Goal: Task Accomplishment & Management: Complete application form

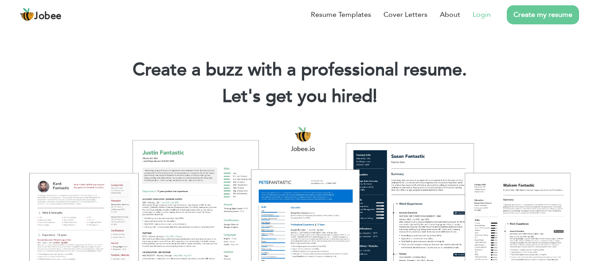
click at [481, 15] on link "Login" at bounding box center [482, 14] width 18 height 11
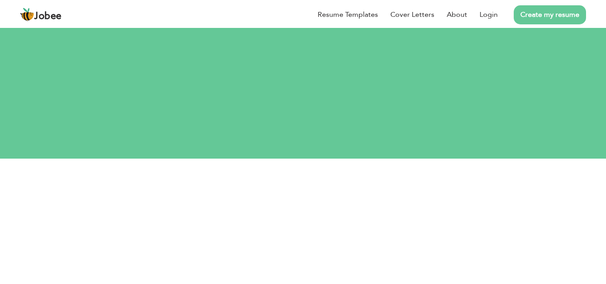
click at [311, 209] on input "text" at bounding box center [303, 218] width 314 height 18
type input "ahsan.naeem@ucp.edu.pk"
click at [281, 265] on button "Login" at bounding box center [303, 275] width 45 height 20
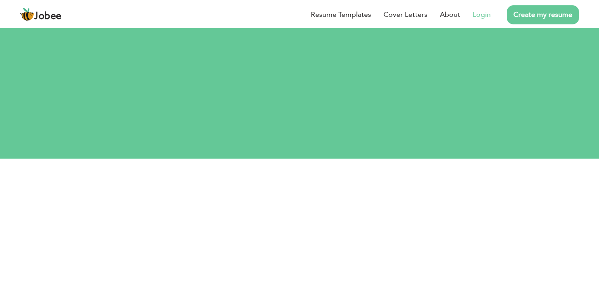
click at [478, 17] on link "Login" at bounding box center [482, 14] width 18 height 11
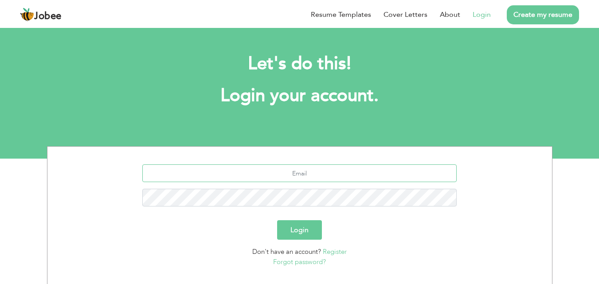
click at [319, 176] on input "text" at bounding box center [299, 173] width 314 height 18
type input "[EMAIL_ADDRESS][DOMAIN_NAME]"
click at [303, 260] on link "Forgot password?" at bounding box center [299, 262] width 53 height 9
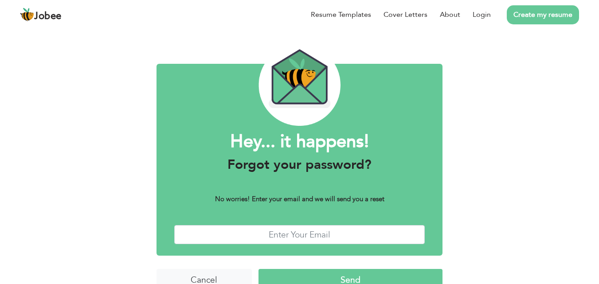
scroll to position [35, 0]
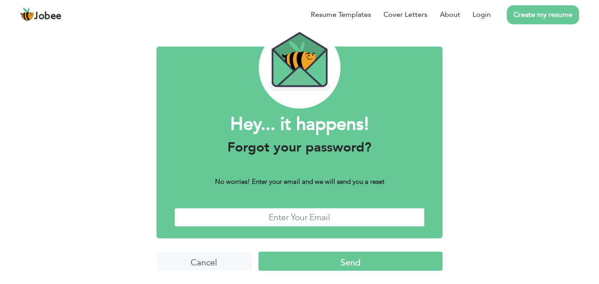
click at [372, 221] on input "text" at bounding box center [299, 217] width 251 height 19
type input "[EMAIL_ADDRESS][DOMAIN_NAME]"
click at [339, 260] on input "Send" at bounding box center [350, 261] width 184 height 19
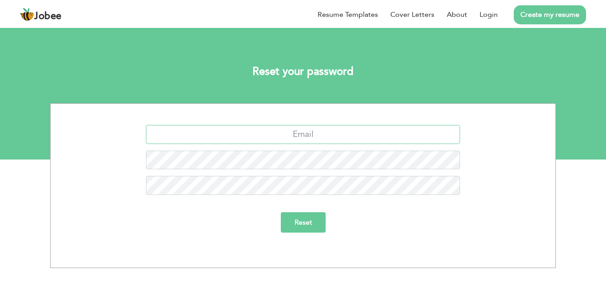
click at [356, 135] on input "text" at bounding box center [303, 134] width 314 height 19
type input "ahsan.naeem@ucp.edu.pk"
click at [301, 224] on input "Reset" at bounding box center [303, 222] width 45 height 20
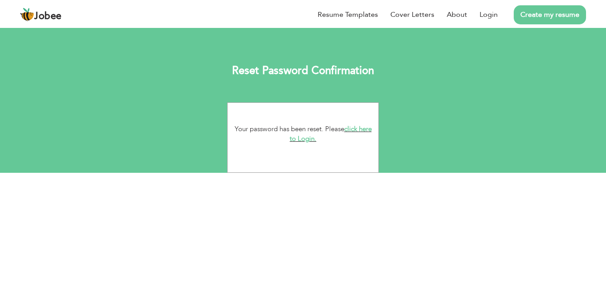
click at [358, 131] on link "click here to Login." at bounding box center [330, 134] width 82 height 19
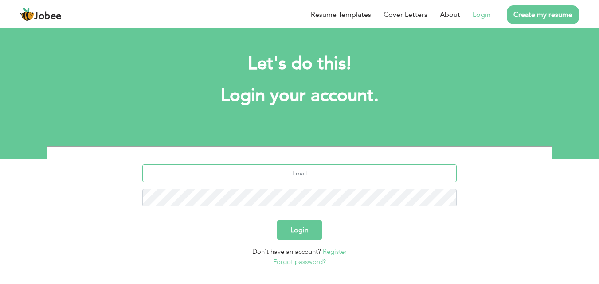
click at [332, 174] on input "text" at bounding box center [299, 173] width 314 height 18
type input "[EMAIL_ADDRESS][DOMAIN_NAME]"
click at [277, 220] on button "Login" at bounding box center [299, 230] width 45 height 20
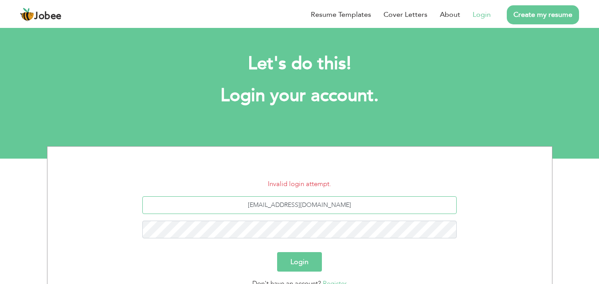
drag, startPoint x: 344, startPoint y: 203, endPoint x: 203, endPoint y: 199, distance: 141.5
click at [203, 199] on input "[EMAIL_ADDRESS][DOMAIN_NAME]" at bounding box center [299, 205] width 314 height 18
type input "[EMAIL_ADDRESS][DOMAIN_NAME]"
click at [277, 252] on button "Login" at bounding box center [299, 262] width 45 height 20
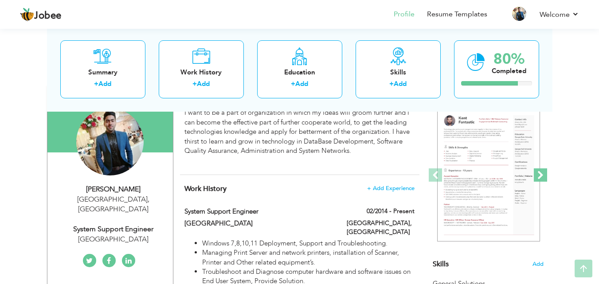
scroll to position [89, 0]
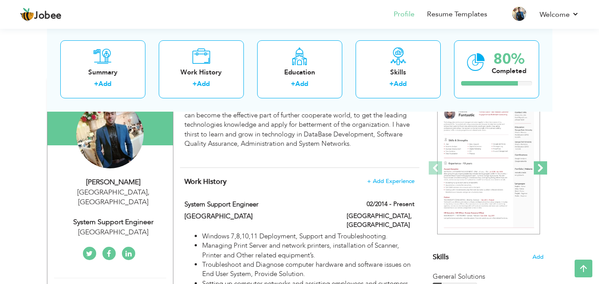
click at [545, 170] on span at bounding box center [540, 167] width 13 height 13
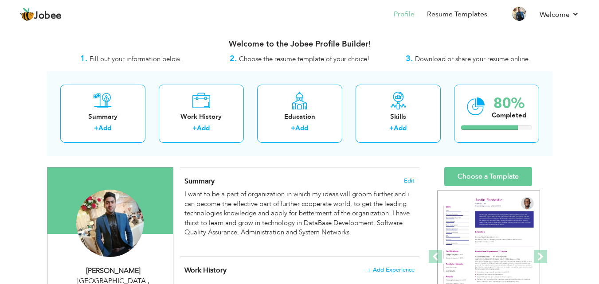
scroll to position [44, 0]
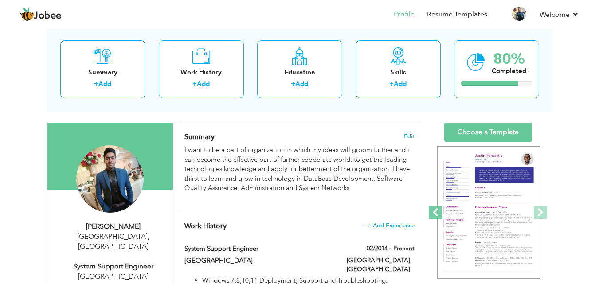
click at [435, 212] on span at bounding box center [435, 212] width 13 height 13
click at [437, 212] on span at bounding box center [435, 212] width 13 height 13
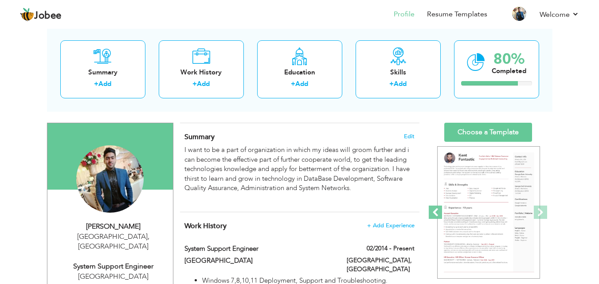
click at [437, 212] on span at bounding box center [435, 212] width 13 height 13
click at [537, 211] on span at bounding box center [540, 212] width 13 height 13
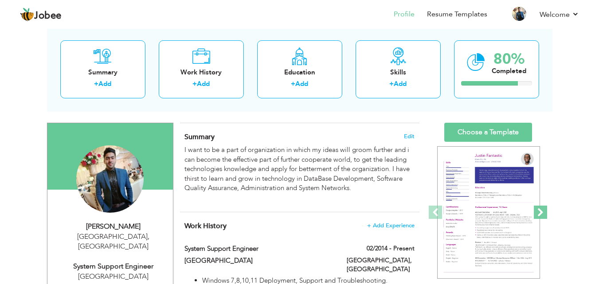
click at [539, 210] on span at bounding box center [540, 212] width 13 height 13
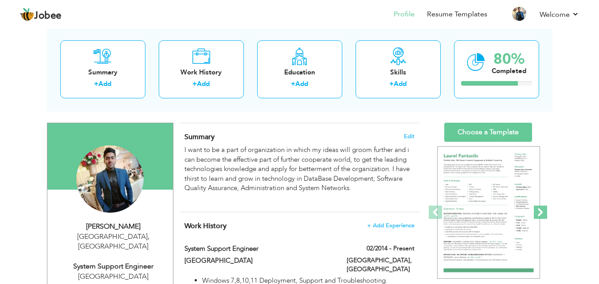
click at [539, 210] on span at bounding box center [540, 212] width 13 height 13
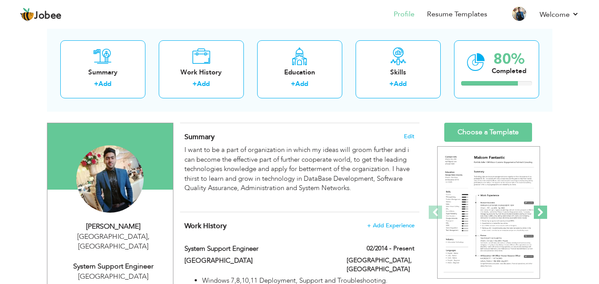
click at [539, 210] on span at bounding box center [540, 212] width 13 height 13
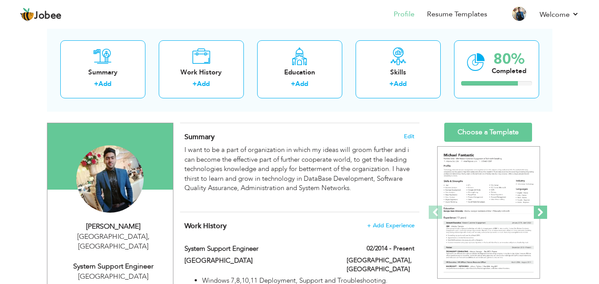
click at [539, 210] on span at bounding box center [540, 212] width 13 height 13
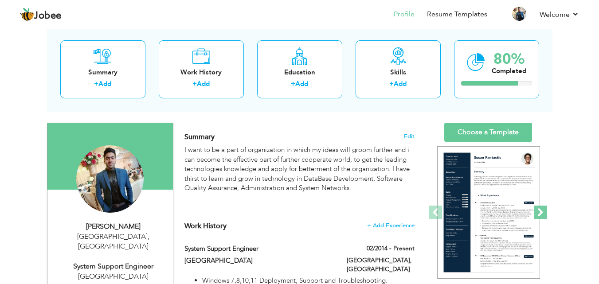
click at [539, 210] on span at bounding box center [540, 212] width 13 height 13
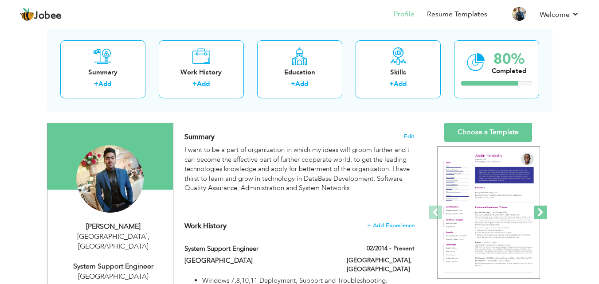
click at [539, 210] on span at bounding box center [540, 212] width 13 height 13
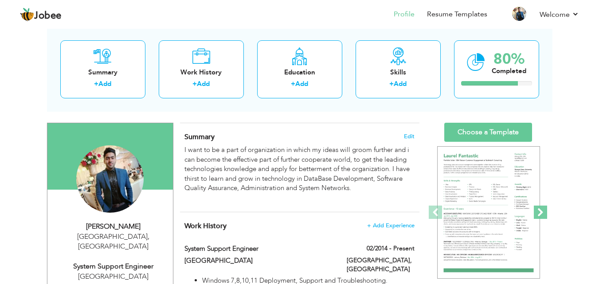
click at [539, 210] on span at bounding box center [540, 212] width 13 height 13
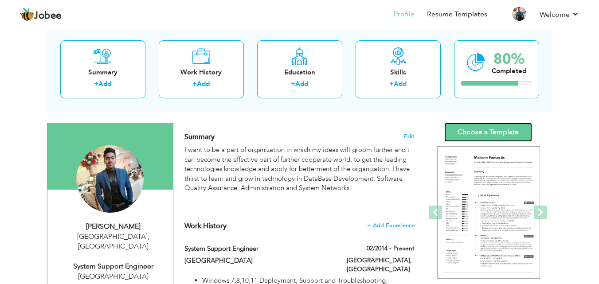
click at [497, 130] on link "Choose a Template" at bounding box center [488, 132] width 88 height 19
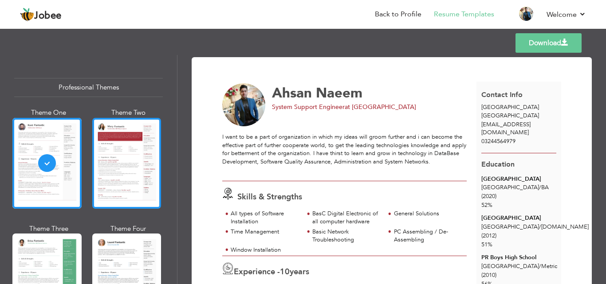
click at [137, 161] on div at bounding box center [126, 163] width 69 height 91
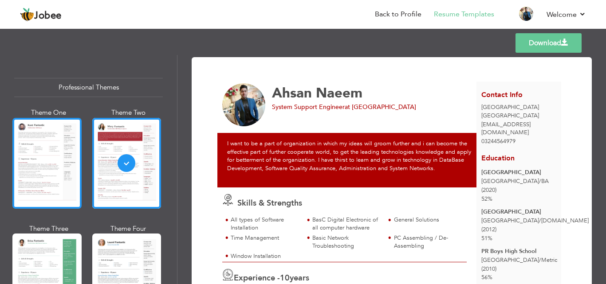
click at [39, 147] on div at bounding box center [46, 163] width 69 height 91
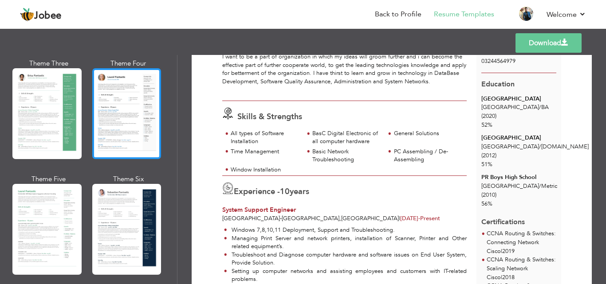
scroll to position [177, 0]
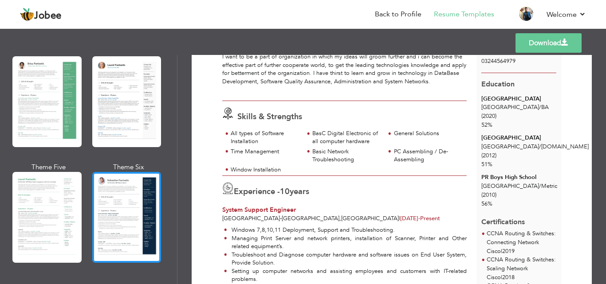
click at [125, 196] on div at bounding box center [126, 217] width 69 height 91
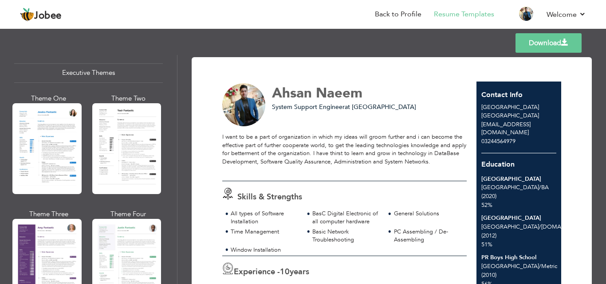
scroll to position [709, 0]
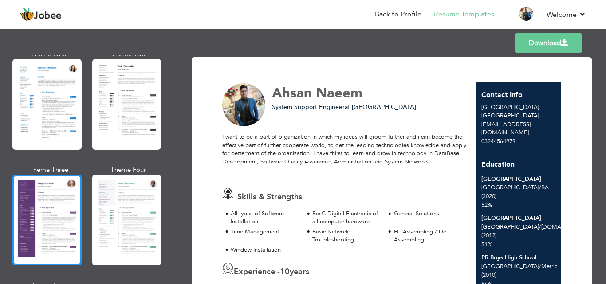
click at [59, 198] on div at bounding box center [46, 220] width 69 height 91
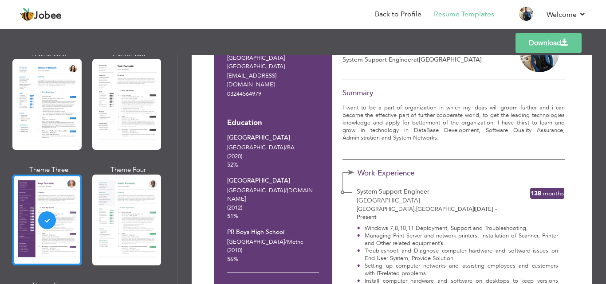
scroll to position [0, 0]
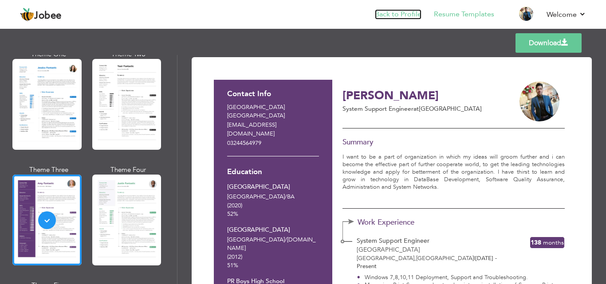
click at [401, 18] on link "Back to Profile" at bounding box center [398, 14] width 47 height 10
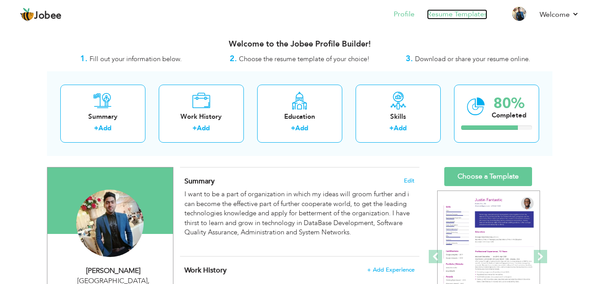
click at [463, 12] on link "Resume Templates" at bounding box center [457, 14] width 60 height 10
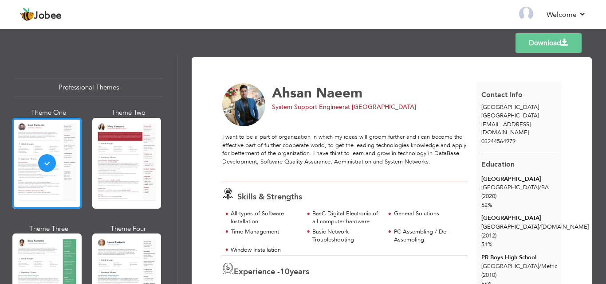
click at [311, 95] on span "Ahsan" at bounding box center [292, 93] width 40 height 19
click at [346, 95] on span "Naeem" at bounding box center [339, 93] width 47 height 19
click at [374, 95] on div "Ahsan Naeem" at bounding box center [371, 93] width 198 height 14
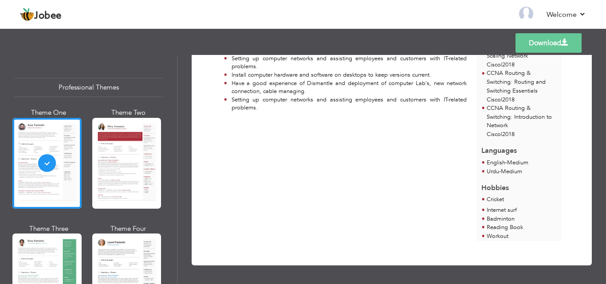
scroll to position [302, 0]
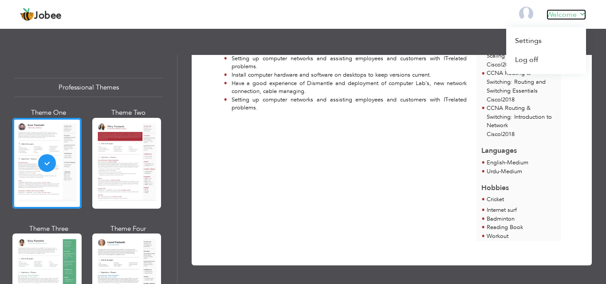
click at [584, 10] on link "Welcome" at bounding box center [565, 14] width 39 height 11
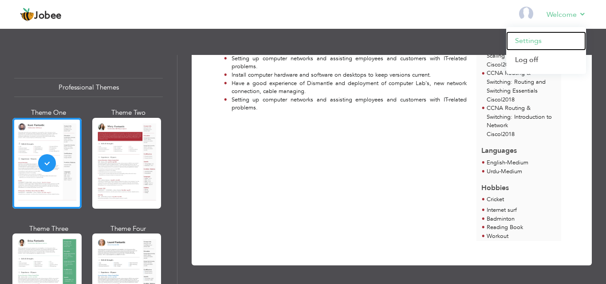
click at [539, 37] on link "Settings" at bounding box center [546, 40] width 80 height 19
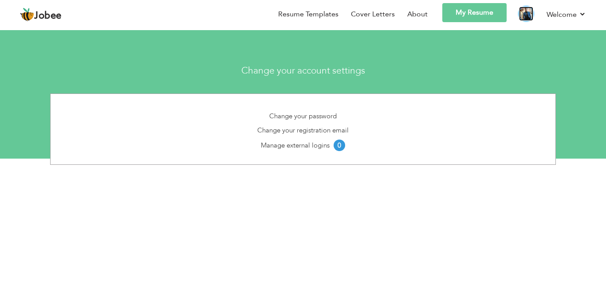
click at [528, 12] on img at bounding box center [526, 14] width 14 height 14
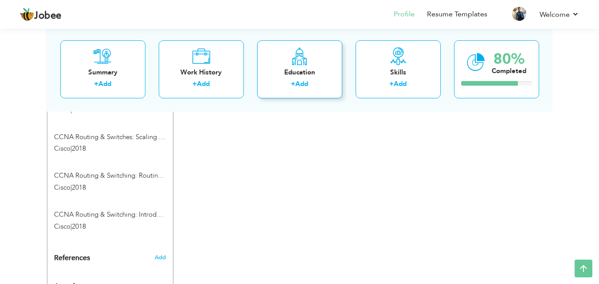
scroll to position [575, 0]
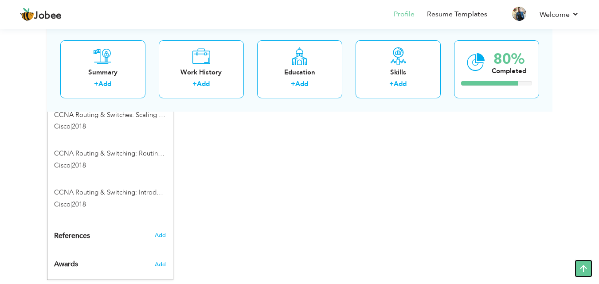
click at [589, 267] on icon at bounding box center [583, 269] width 18 height 18
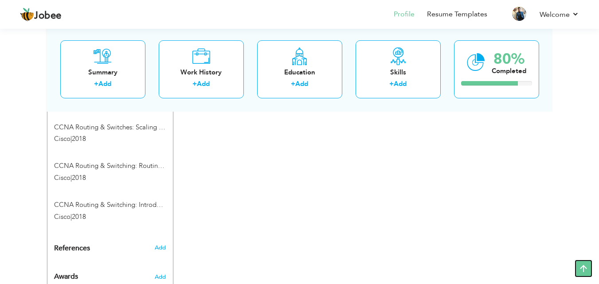
click at [589, 267] on icon at bounding box center [583, 269] width 18 height 18
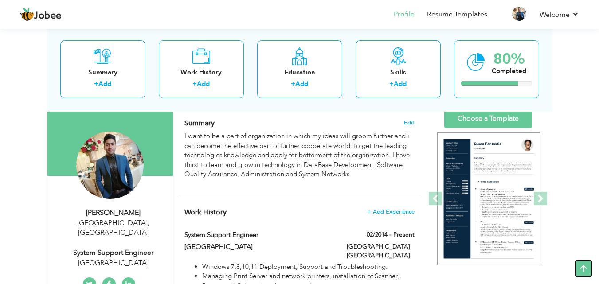
click at [588, 267] on icon at bounding box center [583, 269] width 18 height 18
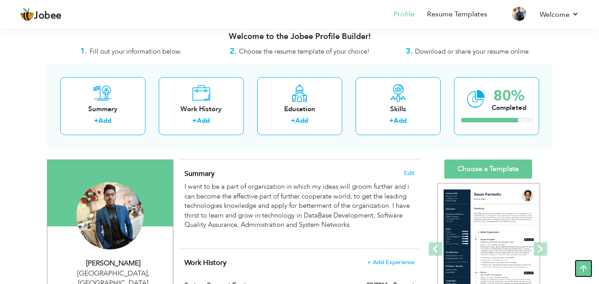
click at [588, 267] on icon at bounding box center [583, 269] width 18 height 18
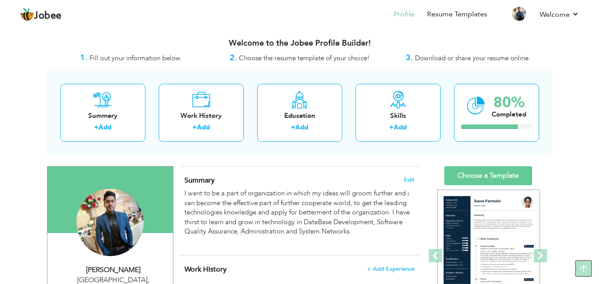
click at [588, 267] on icon at bounding box center [583, 269] width 18 height 18
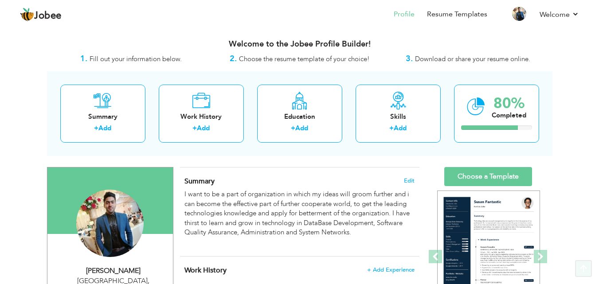
click at [588, 267] on icon at bounding box center [583, 269] width 18 height 18
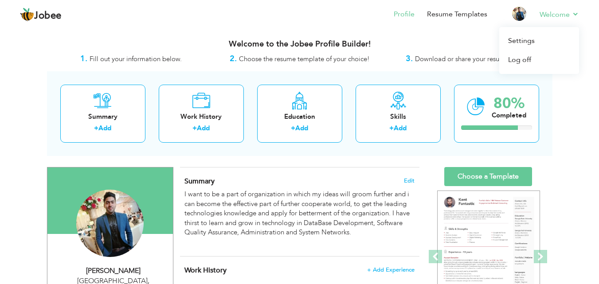
click at [572, 6] on li "Welcome Settings Log off" at bounding box center [553, 15] width 52 height 24
click at [572, 8] on li "Welcome Settings Log off" at bounding box center [553, 15] width 52 height 24
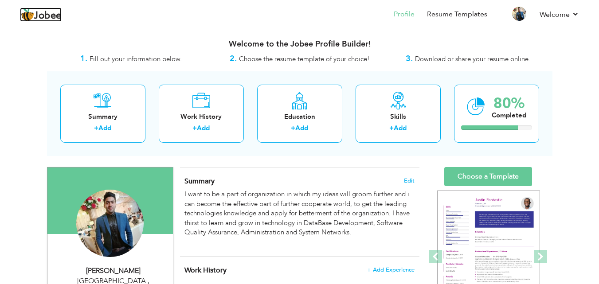
click at [58, 16] on span "Jobee" at bounding box center [47, 16] width 27 height 10
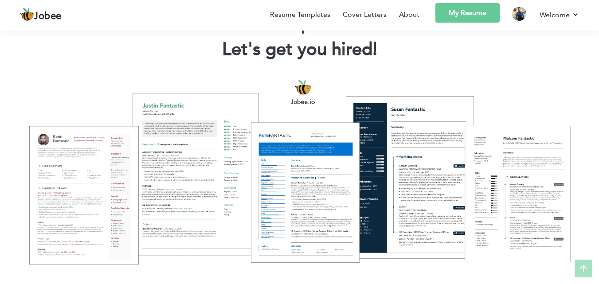
scroll to position [89, 0]
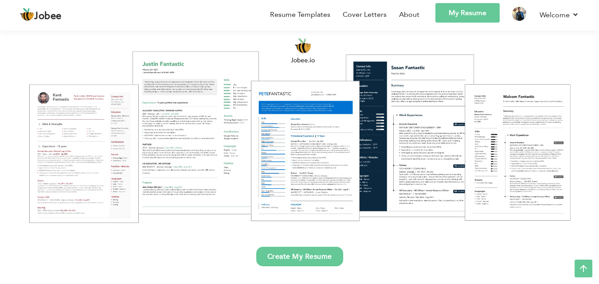
click at [323, 252] on link "Create My Resume" at bounding box center [299, 257] width 87 height 20
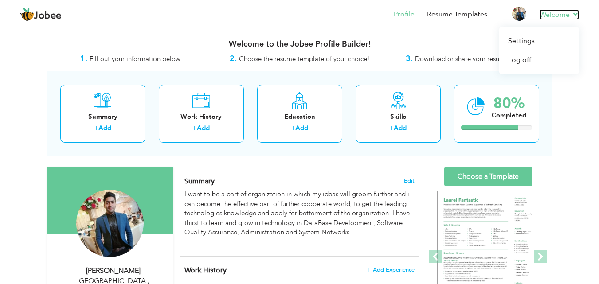
click at [568, 13] on link "Welcome" at bounding box center [558, 14] width 39 height 11
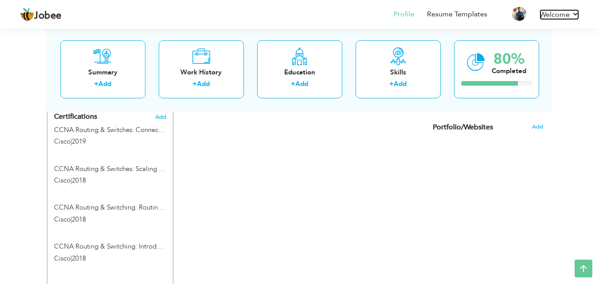
scroll to position [575, 0]
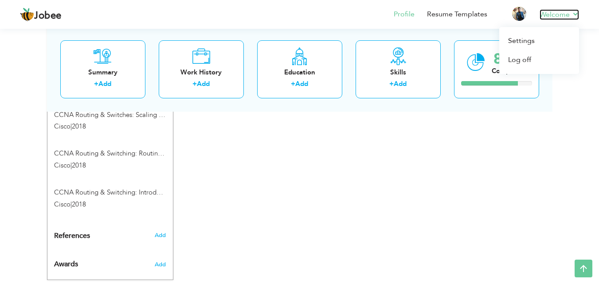
click at [575, 15] on link "Welcome" at bounding box center [558, 14] width 39 height 11
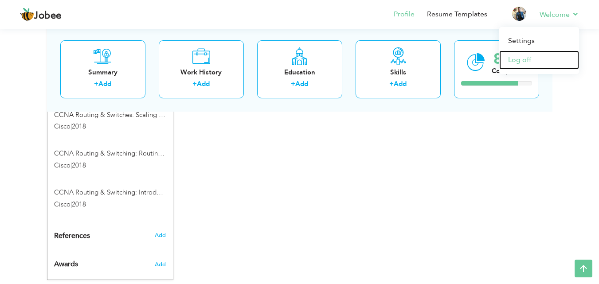
click at [533, 64] on link "Log off" at bounding box center [539, 60] width 80 height 19
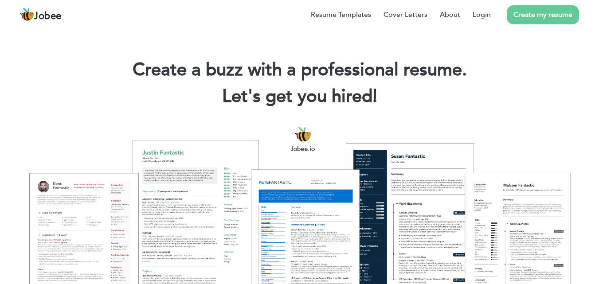
click at [534, 16] on link "Create my resume" at bounding box center [543, 14] width 72 height 19
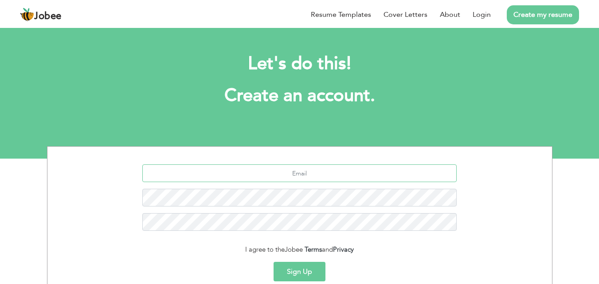
click at [321, 168] on input "text" at bounding box center [299, 173] width 314 height 18
type input "[EMAIL_ADDRESS][DOMAIN_NAME]"
click at [274, 262] on button "Sign Up" at bounding box center [300, 272] width 52 height 20
